Goal: Task Accomplishment & Management: Use online tool/utility

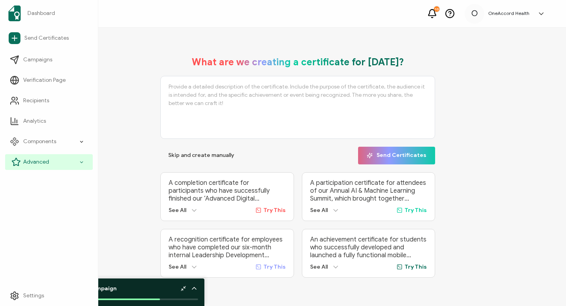
click at [48, 162] on span "Advanced" at bounding box center [36, 162] width 26 height 8
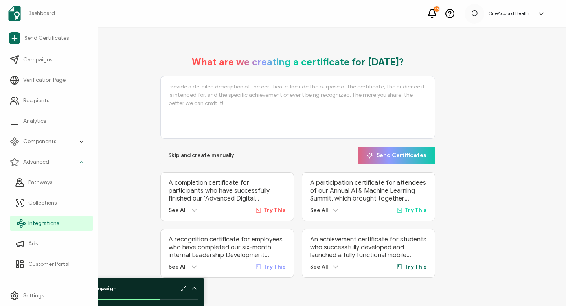
click at [40, 222] on span "Integrations" at bounding box center [43, 223] width 31 height 8
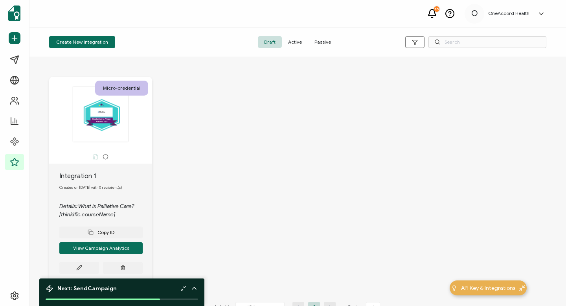
scroll to position [22, 0]
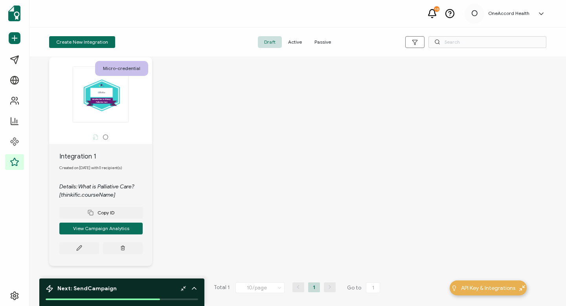
click at [296, 40] on span "Active" at bounding box center [295, 42] width 26 height 12
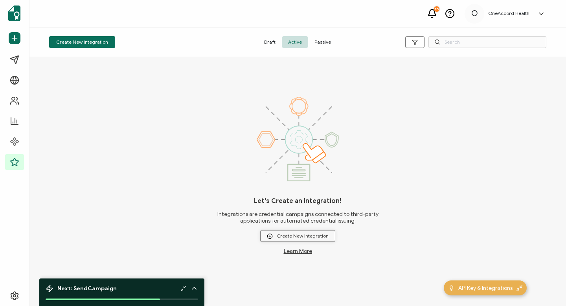
click at [275, 236] on span "Create New Integration" at bounding box center [298, 236] width 62 height 6
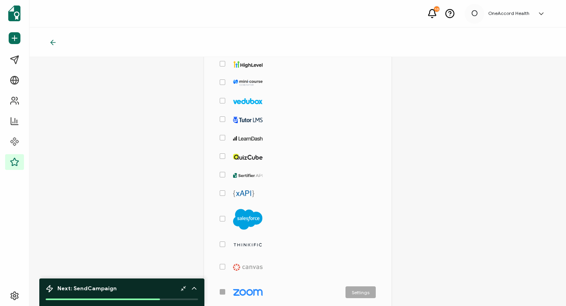
scroll to position [151, 0]
click at [222, 241] on span "checkbox-group" at bounding box center [223, 244] width 6 height 6
click at [225, 241] on input "checkbox-group" at bounding box center [225, 241] width 0 height 0
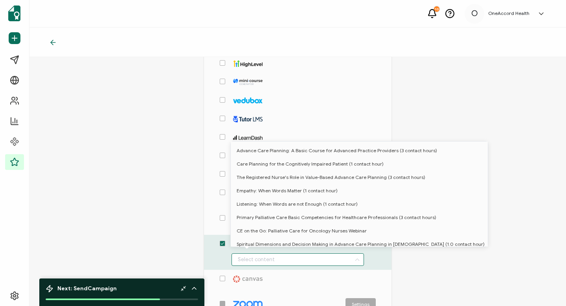
click at [286, 258] on input "checkbox-group" at bounding box center [298, 259] width 133 height 13
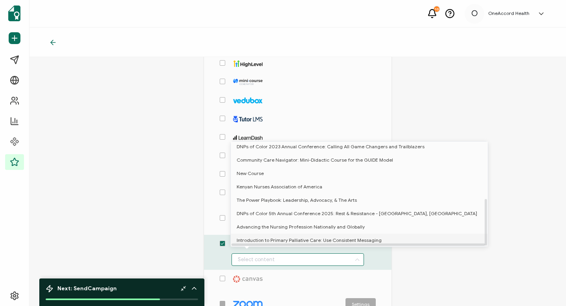
scroll to position [128, 0]
click at [282, 234] on span "Introduction to Primary Palliative Care: Use Consistent Messaging" at bounding box center [309, 240] width 145 height 13
type input "Introduction to Primary Palliative Care: Use Consistent Messaging"
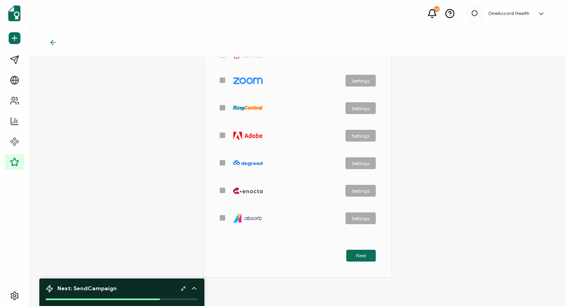
scroll to position [398, 0]
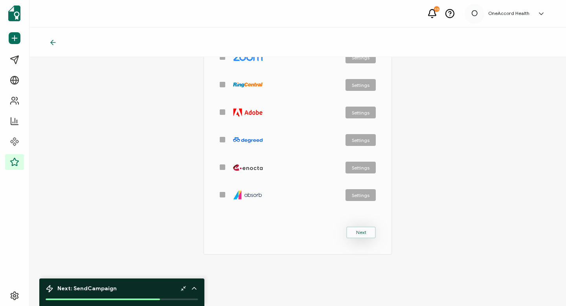
click at [361, 230] on span "Next" at bounding box center [361, 232] width 10 height 5
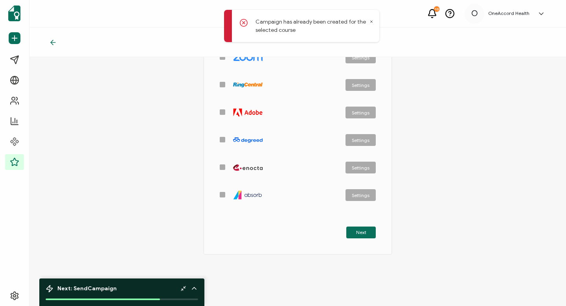
click at [372, 22] on icon at bounding box center [372, 22] width 4 height 4
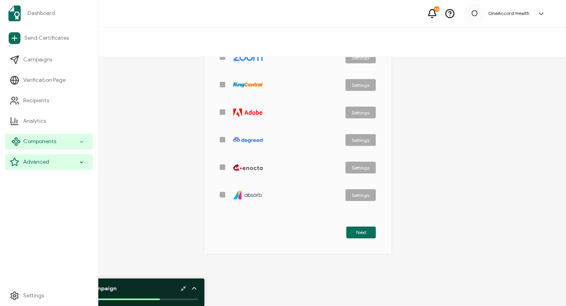
click at [78, 141] on div "Components" at bounding box center [49, 142] width 88 height 16
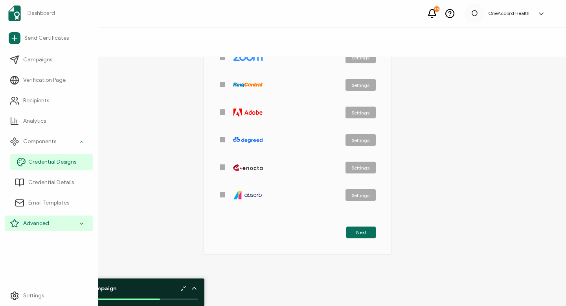
click at [57, 161] on span "Credential Designs" at bounding box center [52, 162] width 48 height 8
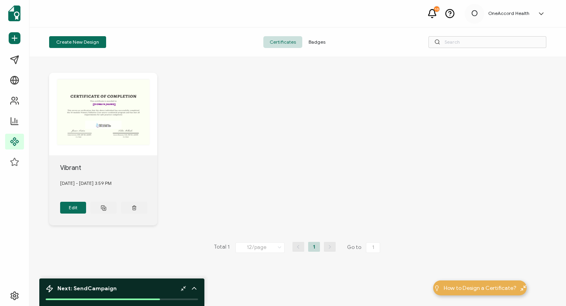
click at [112, 131] on div "The recipient’s full name, which will be automatically filled based on the info…" at bounding box center [103, 114] width 108 height 83
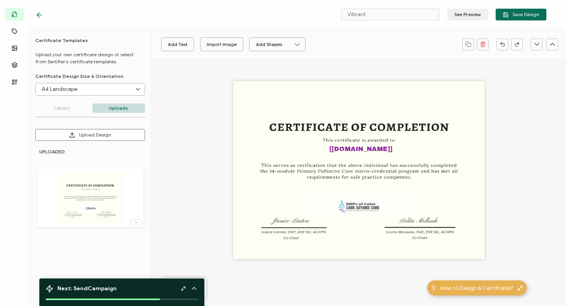
click at [407, 177] on div "The recipient’s full name, which will be automatically filled based on the info…" at bounding box center [359, 170] width 252 height 178
click at [410, 177] on div "The recipient’s full name, which will be automatically filled based on the info…" at bounding box center [359, 170] width 252 height 178
click at [408, 177] on div "The recipient’s full name, which will be automatically filled based on the info…" at bounding box center [359, 170] width 252 height 178
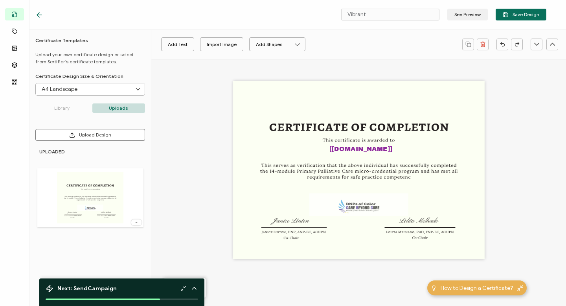
click at [408, 177] on div "The recipient’s full name, which will be automatically filled based on the info…" at bounding box center [359, 170] width 252 height 178
click at [92, 191] on img at bounding box center [90, 197] width 66 height 51
type input "Blank"
click at [84, 186] on img at bounding box center [90, 197] width 66 height 51
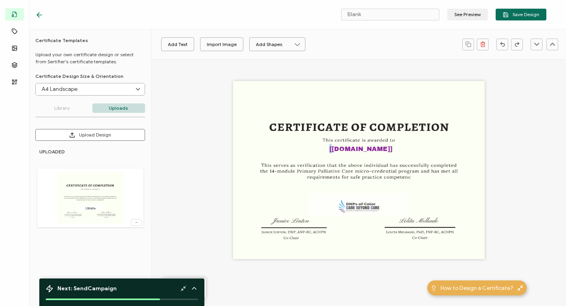
click at [84, 186] on img at bounding box center [90, 197] width 66 height 51
click at [155, 296] on div "Next: Send Campaign" at bounding box center [121, 292] width 165 height 28
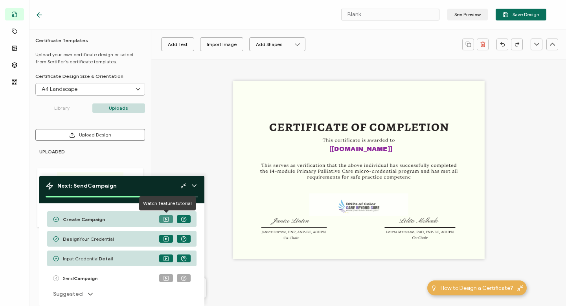
click at [167, 217] on icon at bounding box center [166, 219] width 6 height 6
click at [87, 217] on b "Create Campaign" at bounding box center [84, 219] width 42 height 6
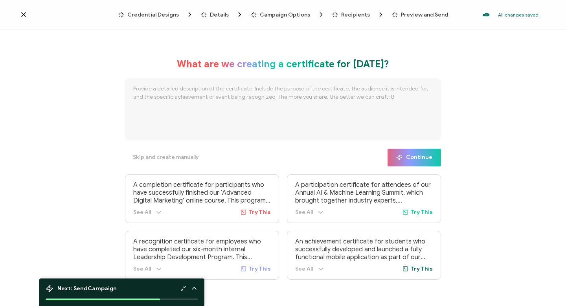
click at [261, 213] on span "Try This" at bounding box center [260, 212] width 22 height 7
type textarea "A completion certificate for participants who have successfully finished our ‘A…"
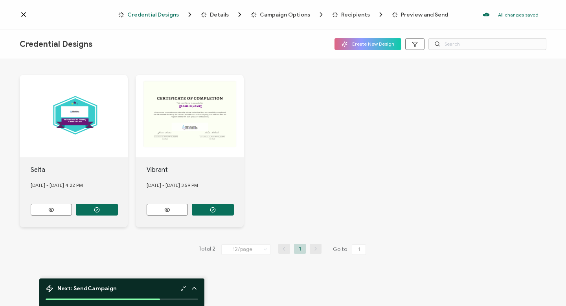
click at [198, 136] on div "The recipient’s full name, which will be automatically filled based on the info…" at bounding box center [190, 116] width 108 height 83
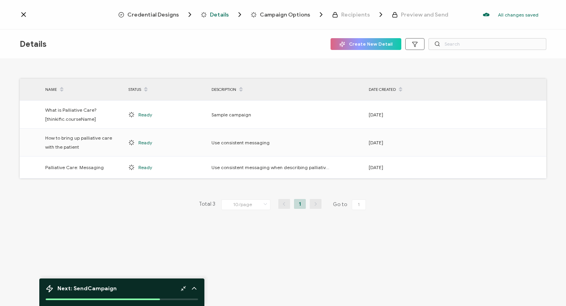
click at [21, 14] on icon at bounding box center [24, 15] width 8 height 8
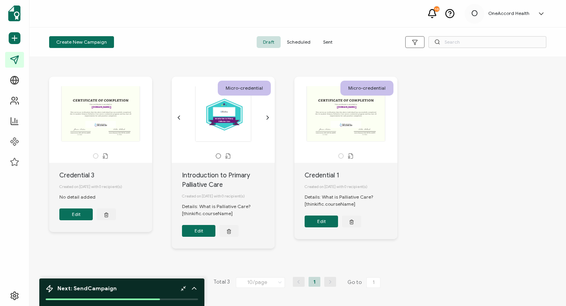
click at [318, 226] on button "Edit" at bounding box center [321, 222] width 33 height 12
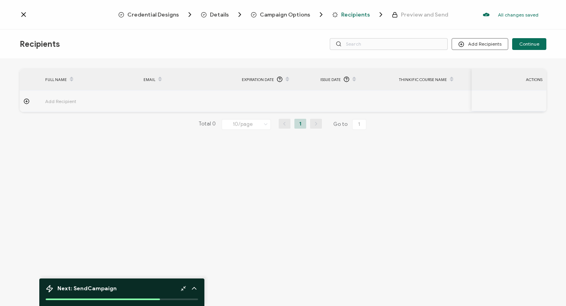
click at [170, 14] on span "Credential Designs" at bounding box center [153, 15] width 52 height 6
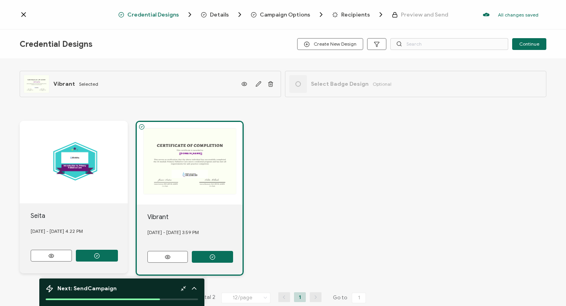
click at [192, 215] on div "Vibrant" at bounding box center [194, 216] width 95 height 9
click at [257, 82] on icon "button" at bounding box center [259, 84] width 6 height 6
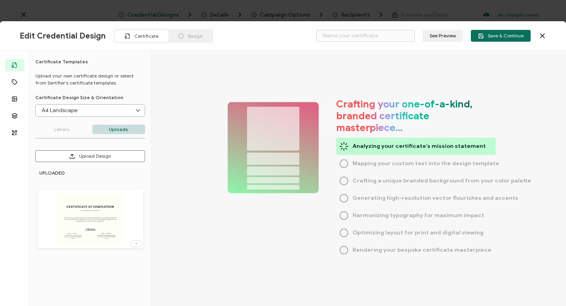
type input "Vibrant"
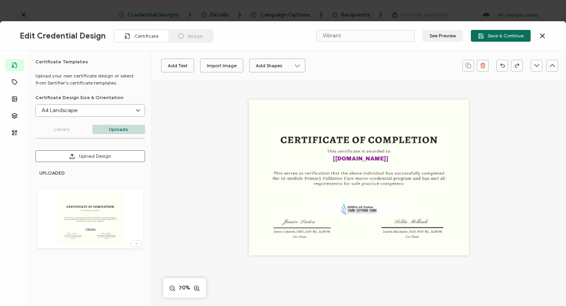
click at [402, 185] on div "The recipient’s full name, which will be automatically filled based on the info…" at bounding box center [359, 178] width 220 height 156
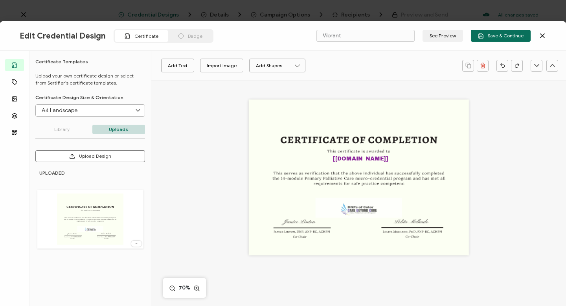
click at [405, 185] on div "The recipient’s full name, which will be automatically filled based on the info…" at bounding box center [359, 178] width 220 height 156
click at [92, 155] on button "Upload Design" at bounding box center [90, 156] width 110 height 12
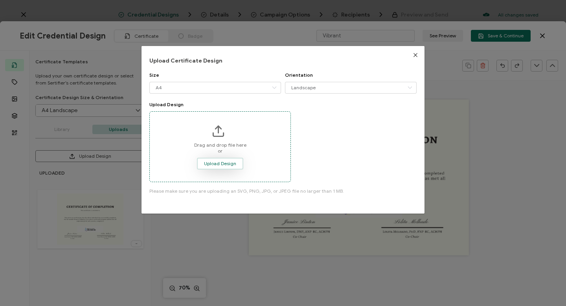
click at [219, 164] on span "Upload Design" at bounding box center [220, 163] width 32 height 5
click at [215, 163] on span "Upload Design" at bounding box center [220, 163] width 32 height 5
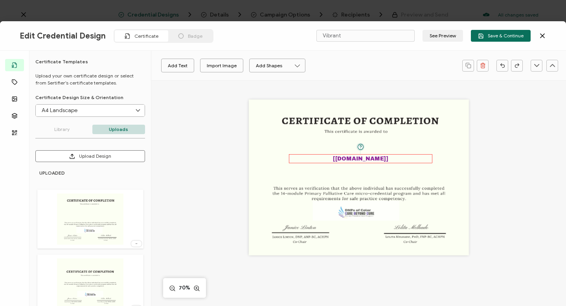
click at [362, 157] on pre "[[DOMAIN_NAME]]" at bounding box center [360, 159] width 55 height 6
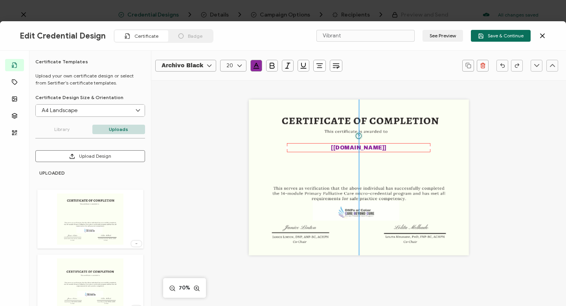
drag, startPoint x: 362, startPoint y: 157, endPoint x: 360, endPoint y: 146, distance: 11.2
click at [360, 146] on pre "[[DOMAIN_NAME]]" at bounding box center [358, 148] width 55 height 6
click at [355, 172] on div "The recipient’s full name, which will be automatically filled based on the info…" at bounding box center [359, 178] width 220 height 156
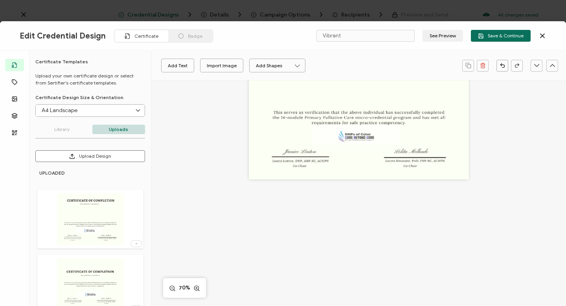
scroll to position [79, 0]
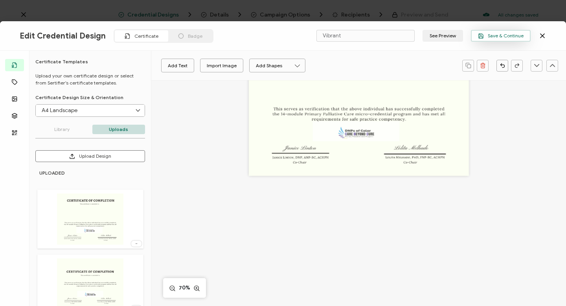
click at [491, 37] on span "Save & Continue" at bounding box center [501, 36] width 46 height 6
